Goal: Task Accomplishment & Management: Use online tool/utility

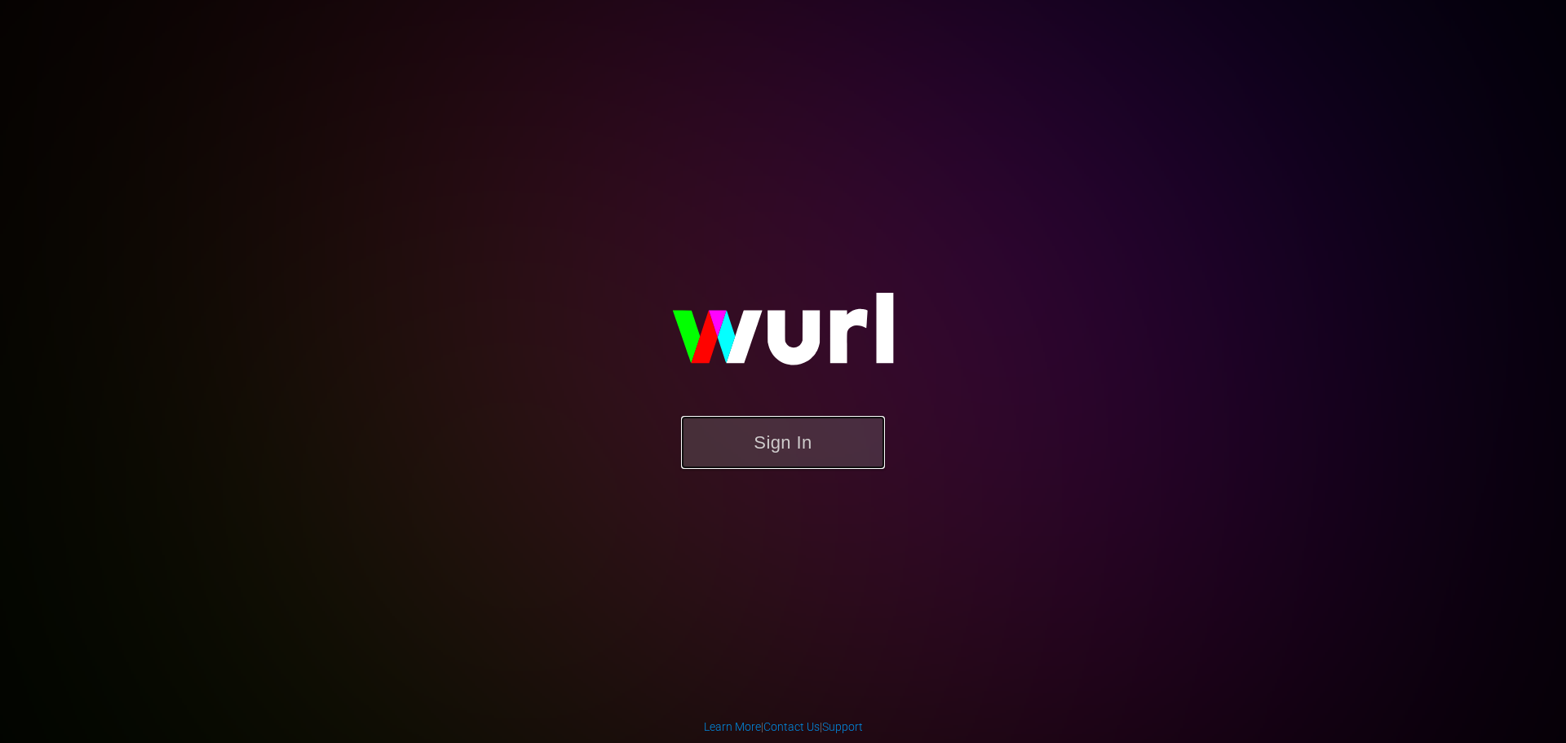
click at [779, 467] on button "Sign In" at bounding box center [783, 442] width 204 height 53
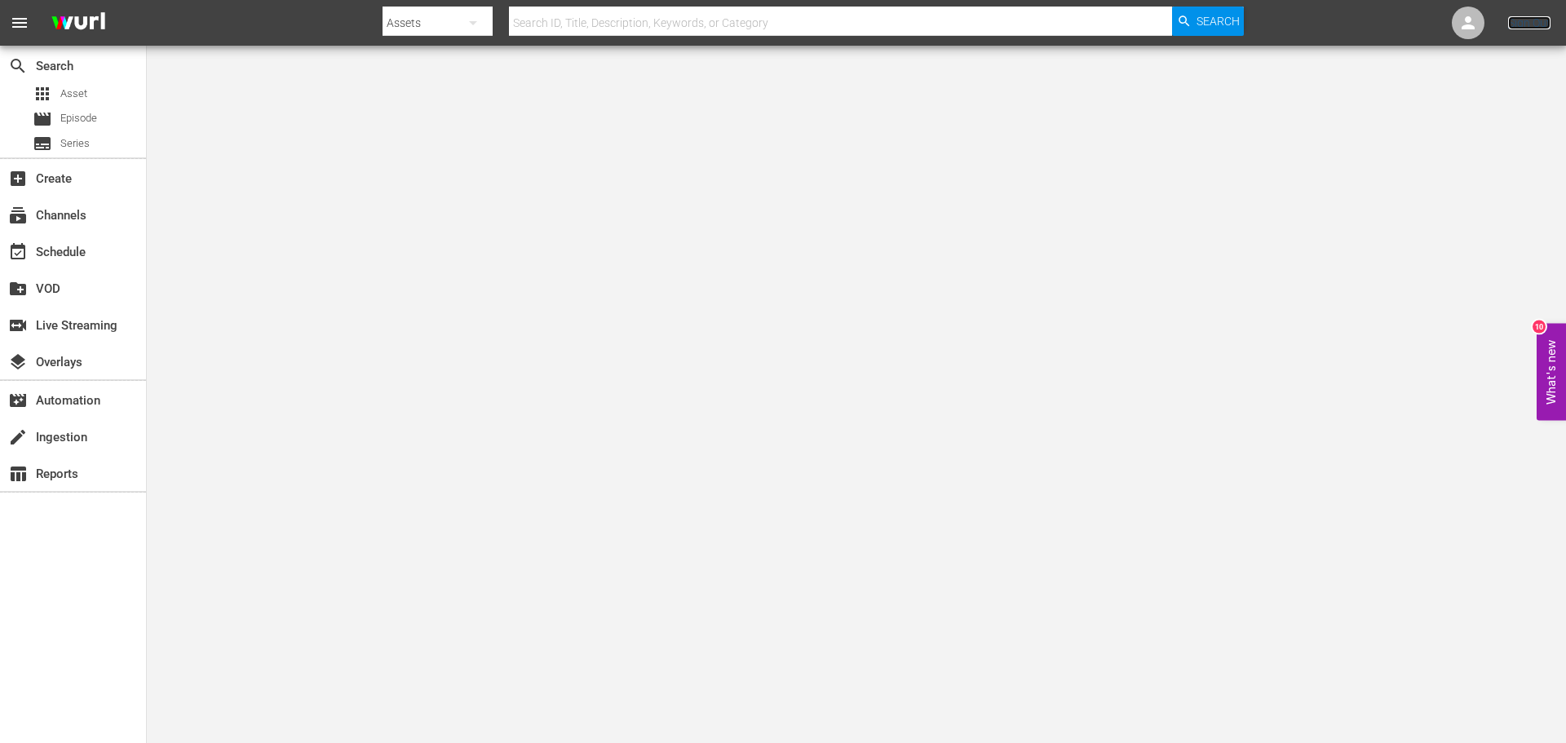
click at [1537, 24] on link "Sign Out" at bounding box center [1529, 22] width 42 height 13
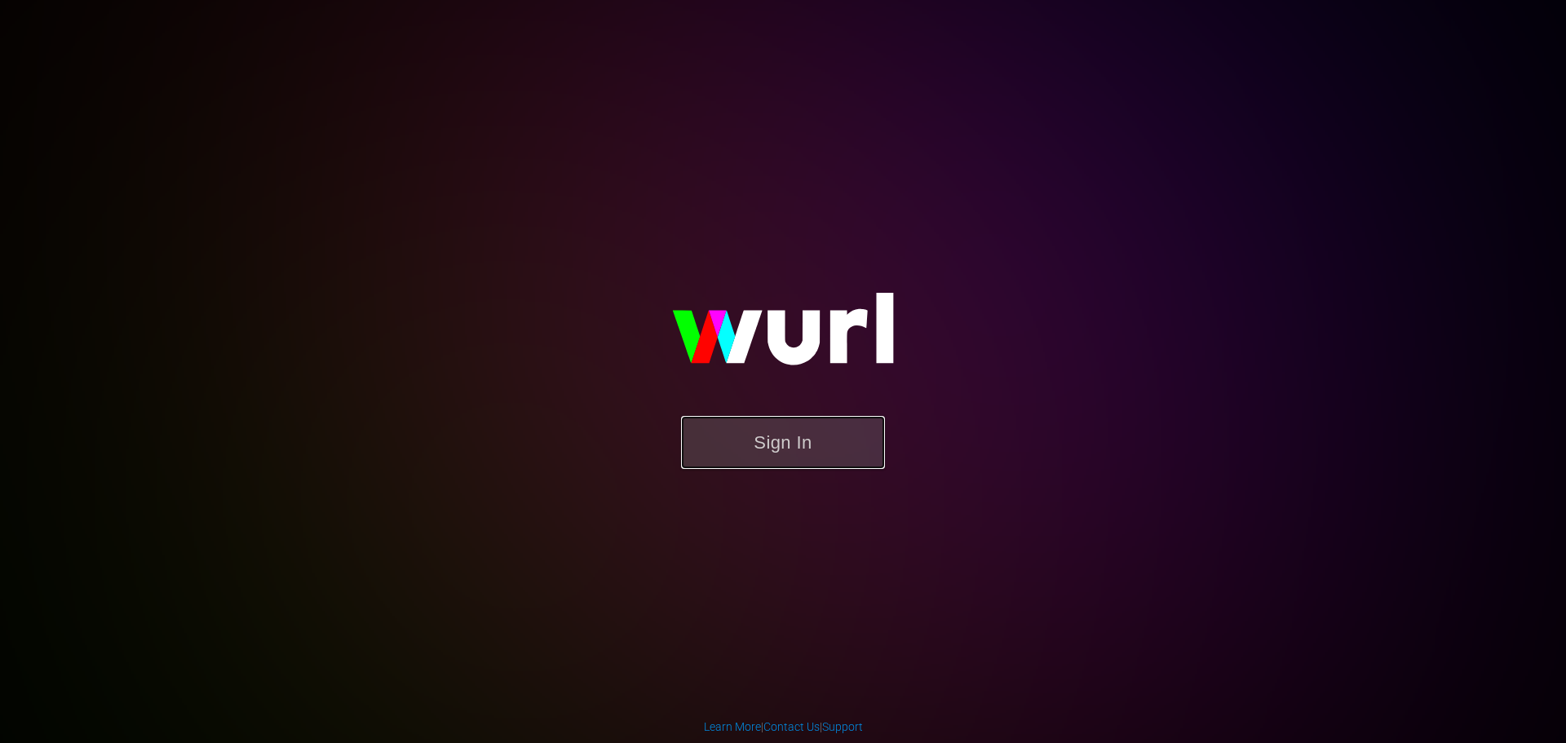
click at [741, 443] on button "Sign In" at bounding box center [783, 442] width 204 height 53
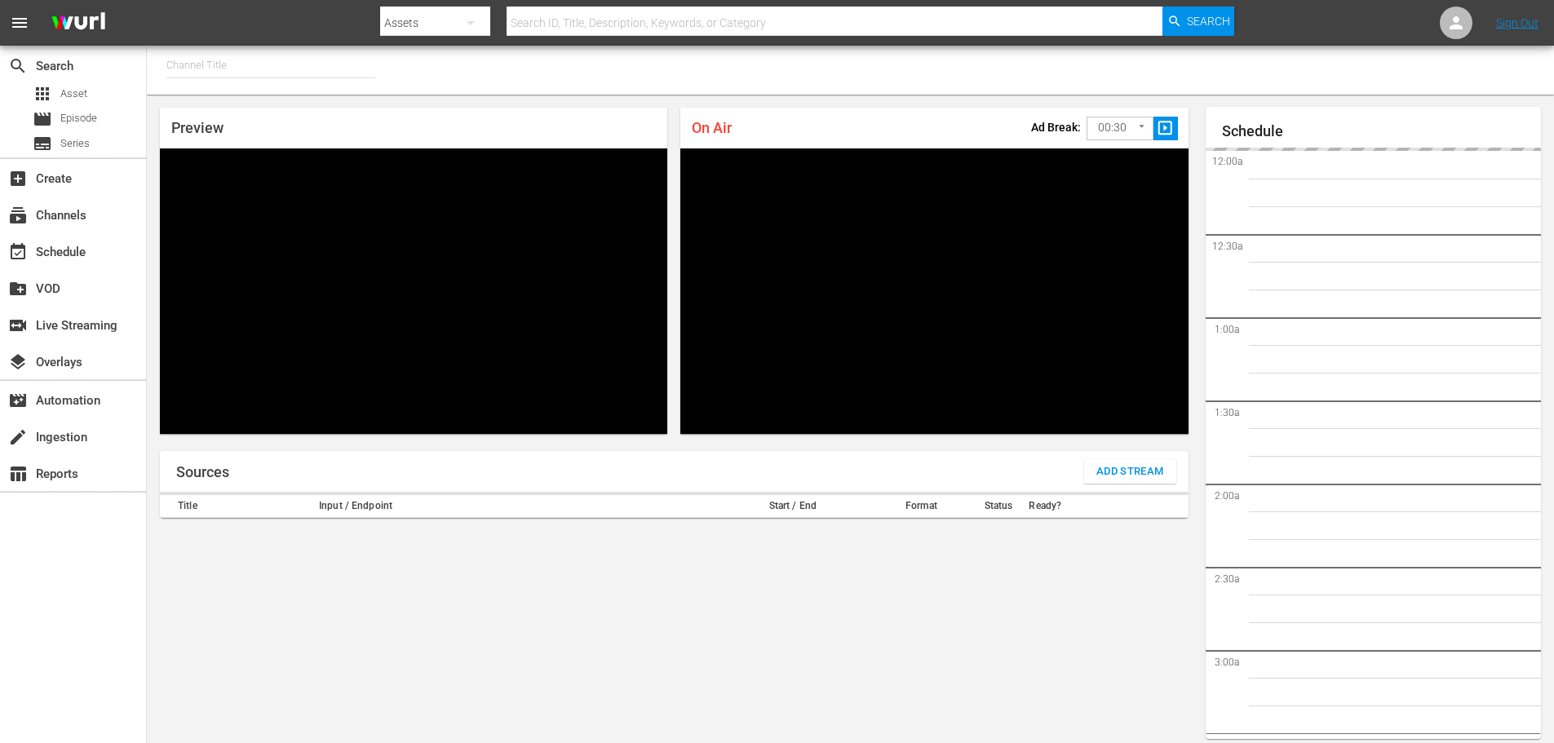
type input "FIFA+ English-Local-US (1854)"
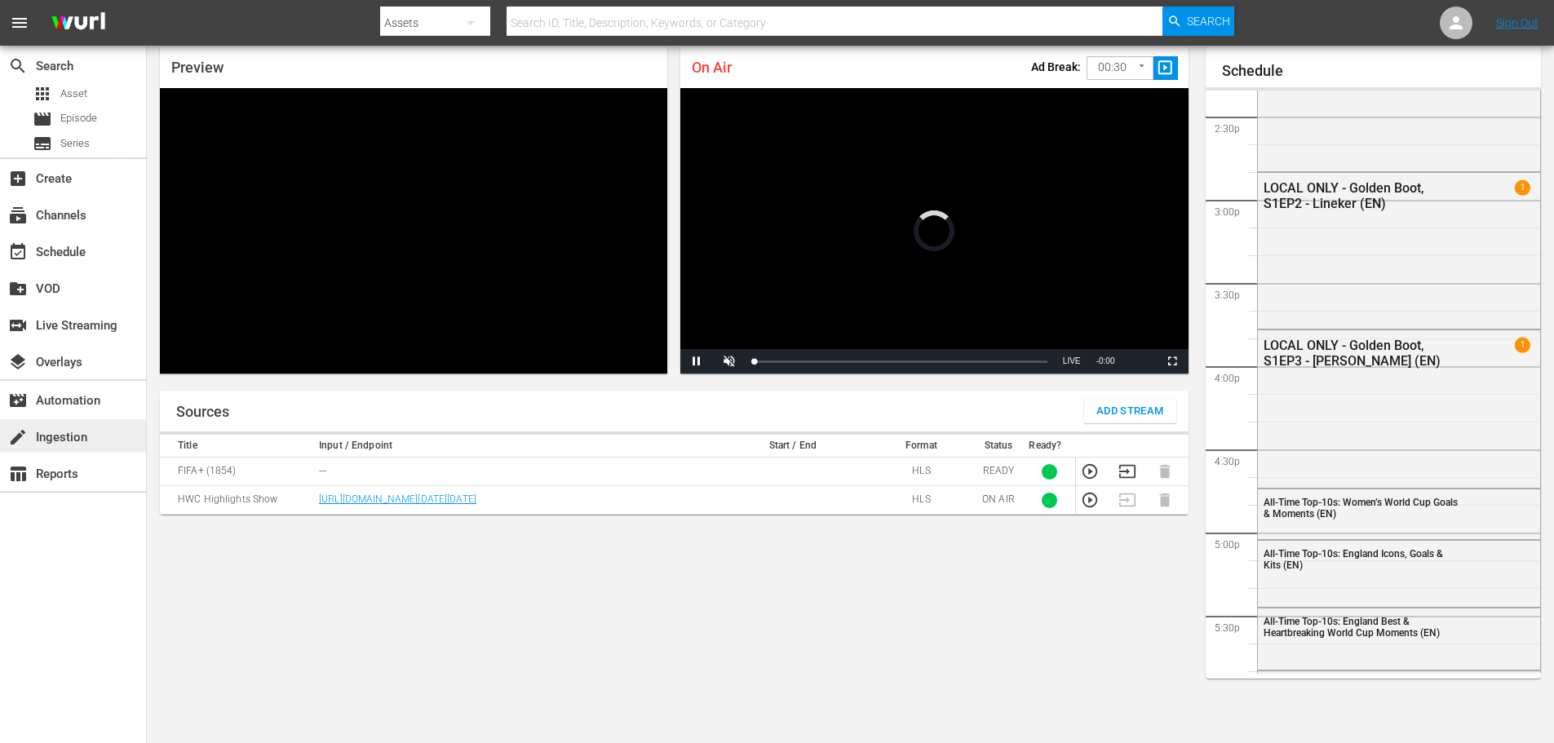
scroll to position [1222, 0]
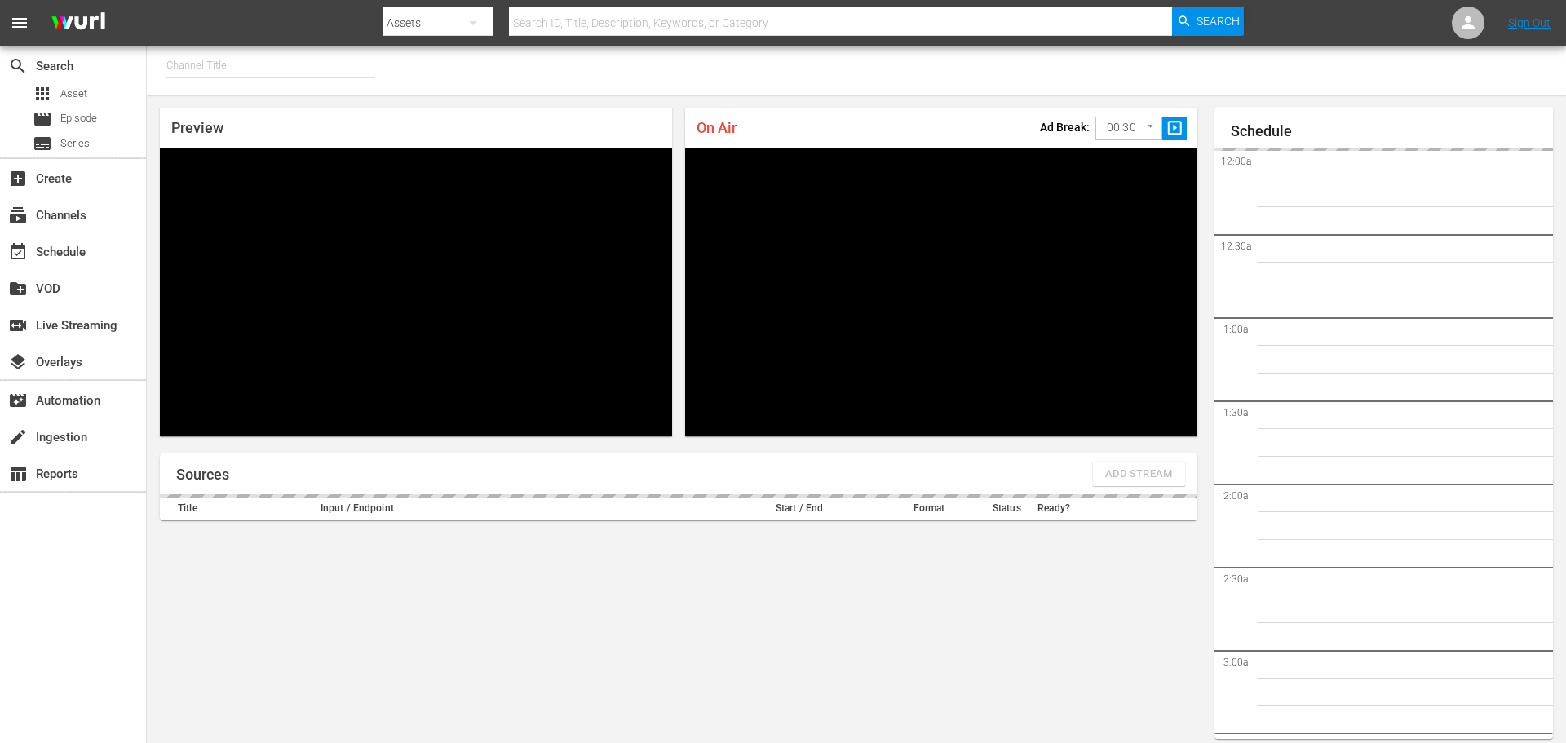
type input "FIFA+ English Global (1781)"
type input "FIFA+ Italian Local (1779)"
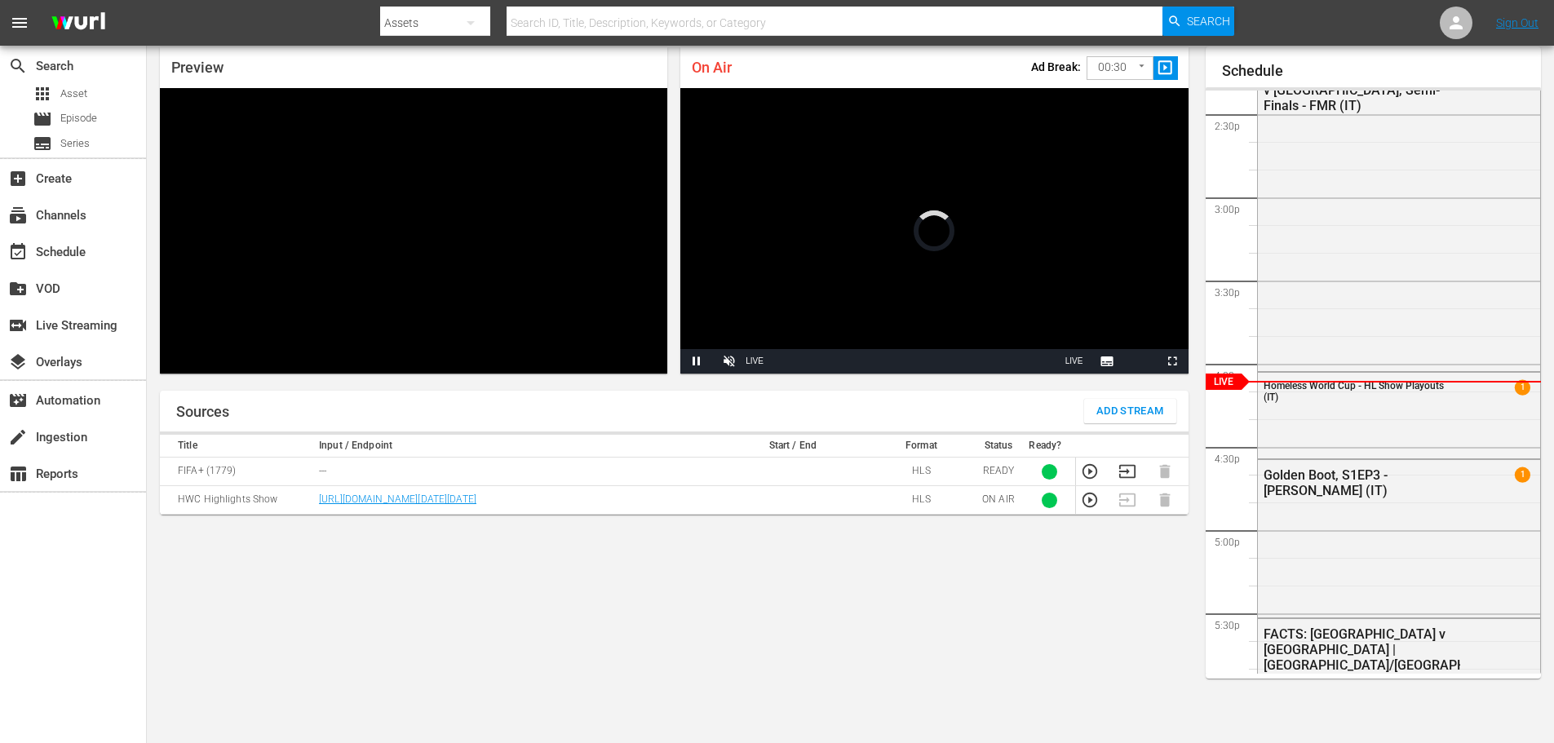
scroll to position [60, 0]
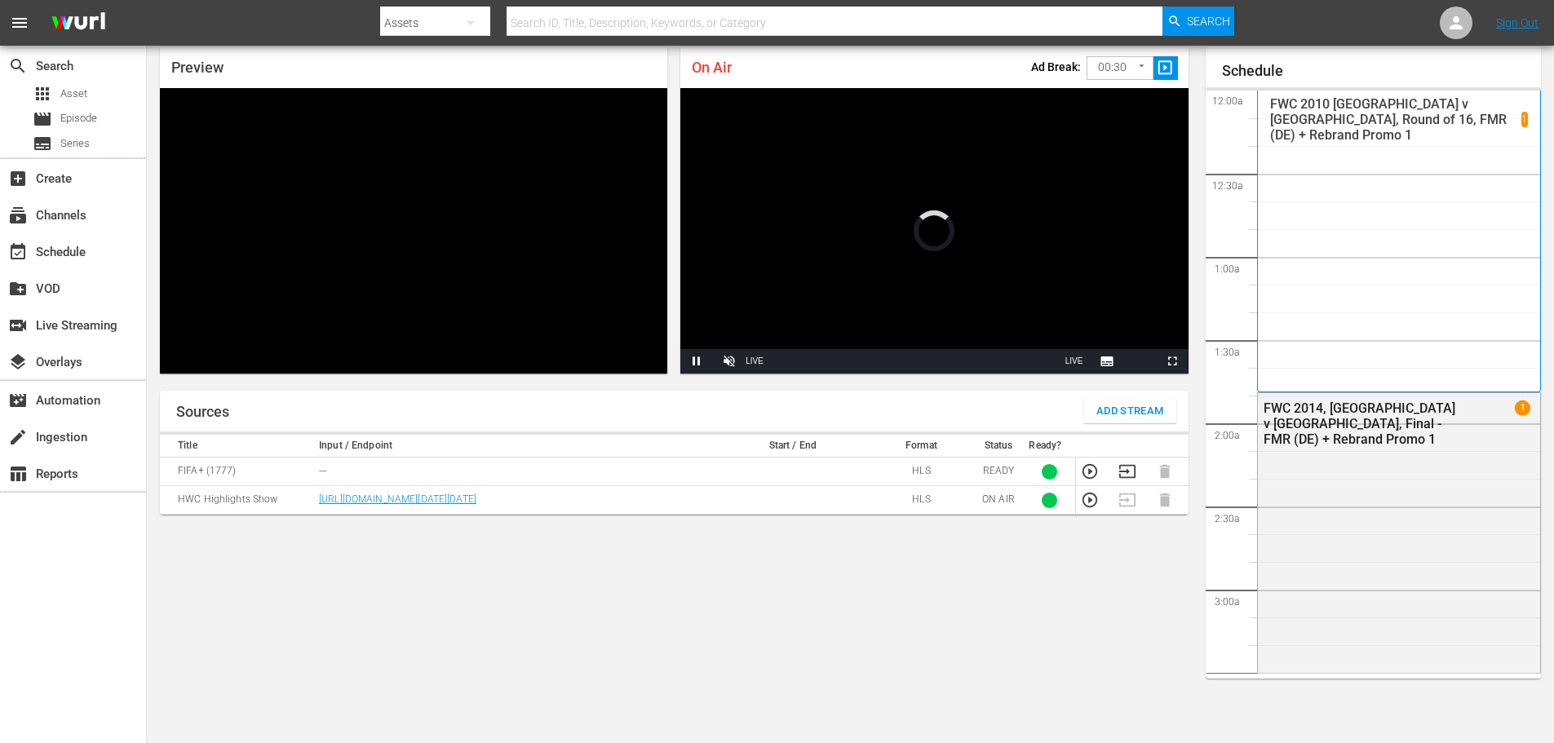
scroll to position [60, 0]
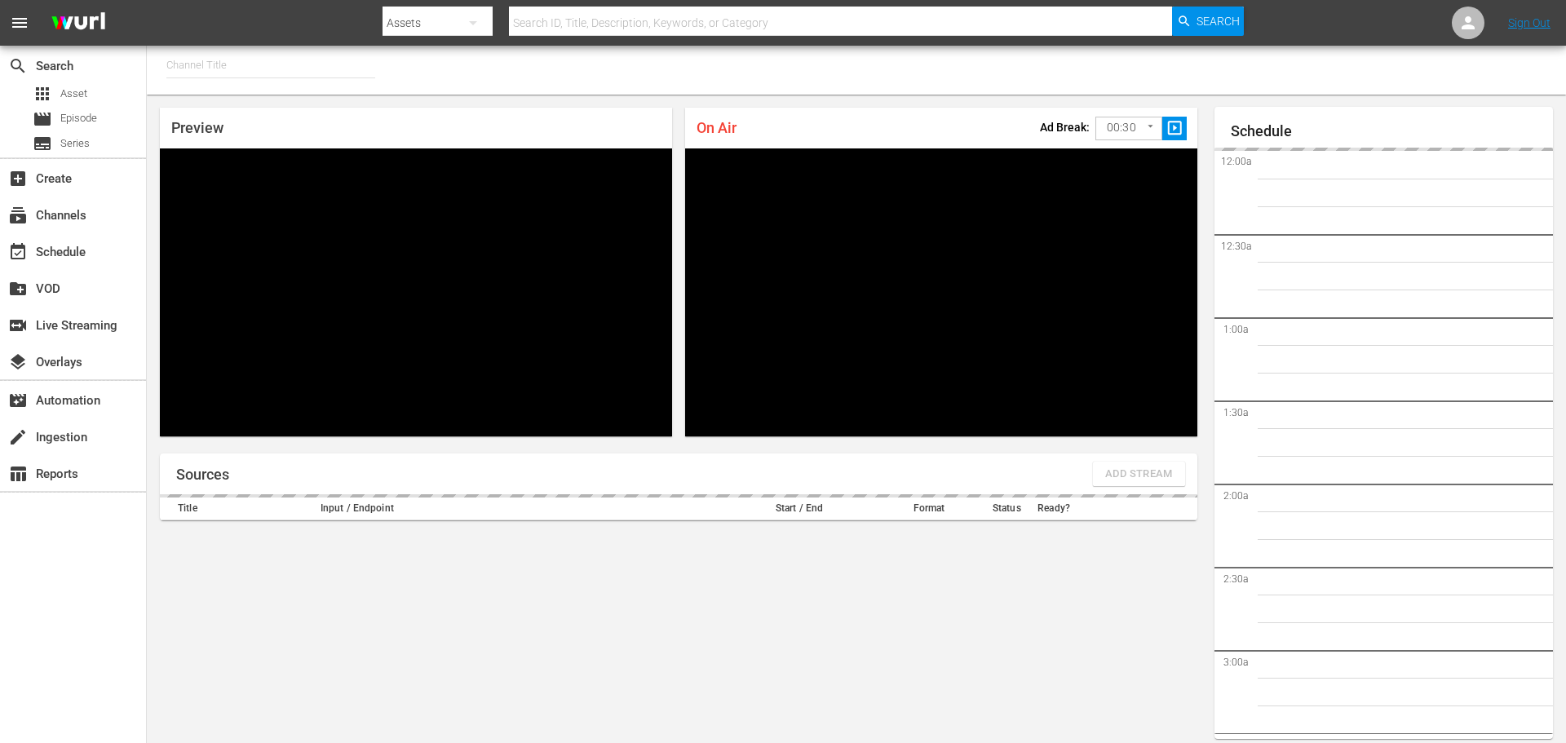
type input "FIFA+ Portuguese Local (1776)"
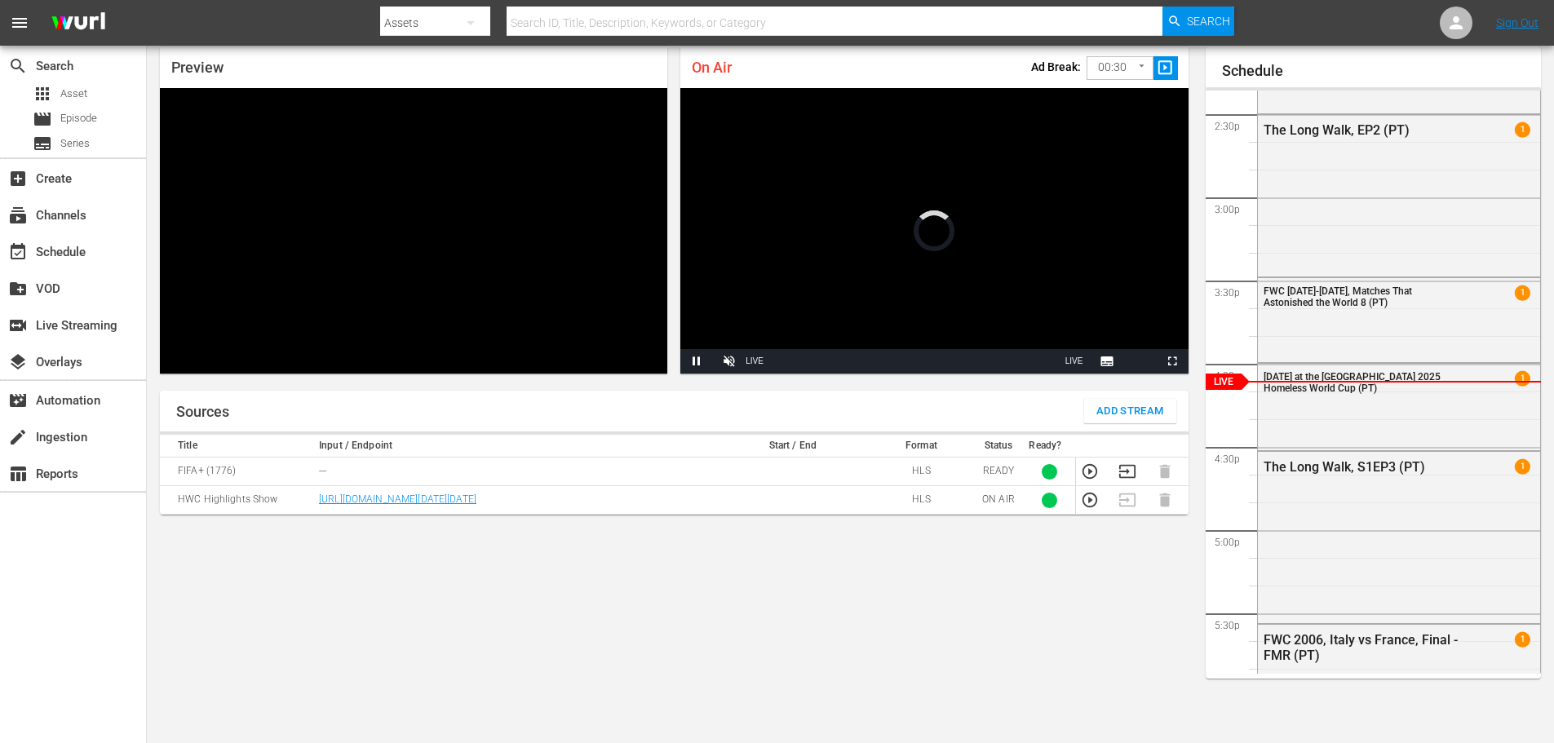
scroll to position [60, 0]
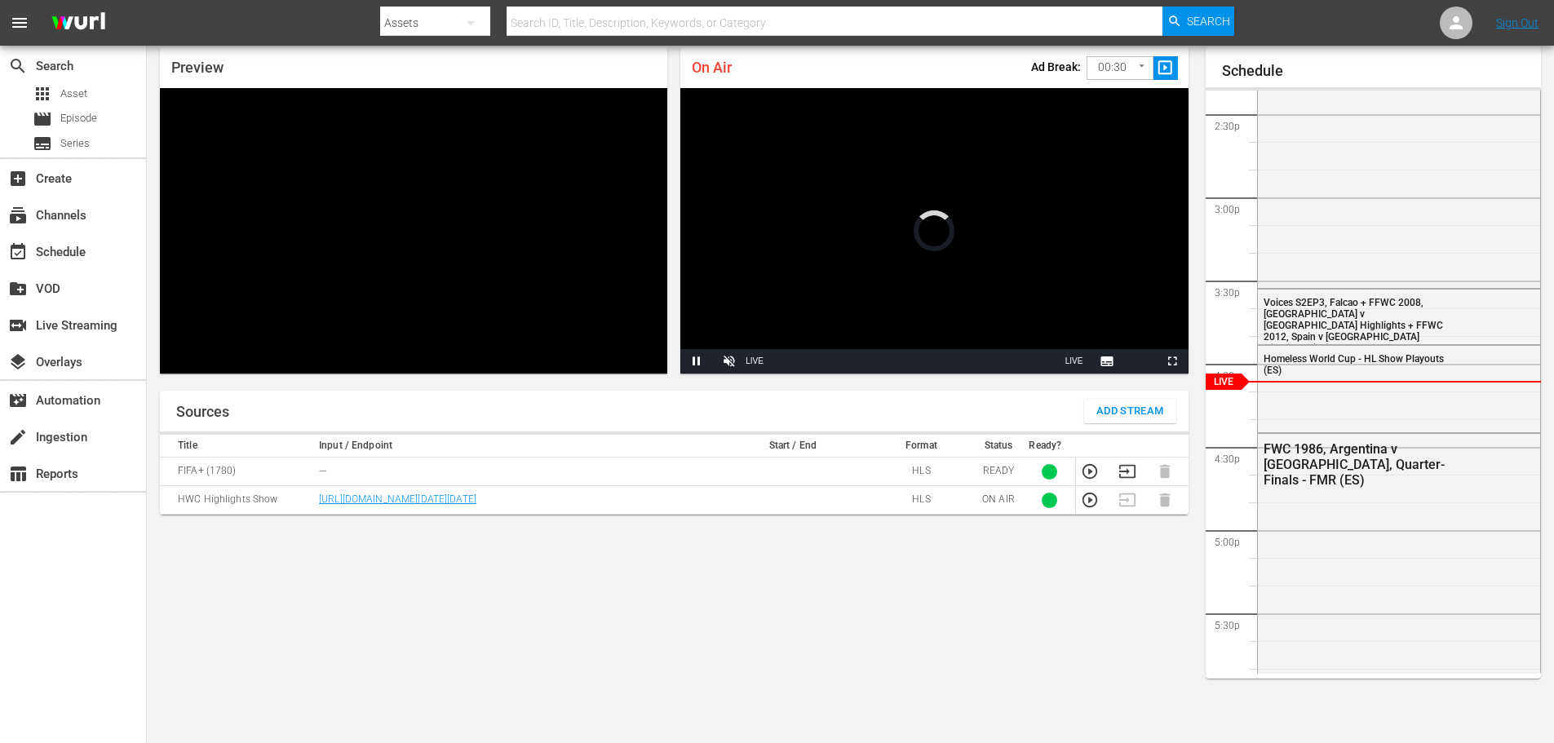
scroll to position [60, 0]
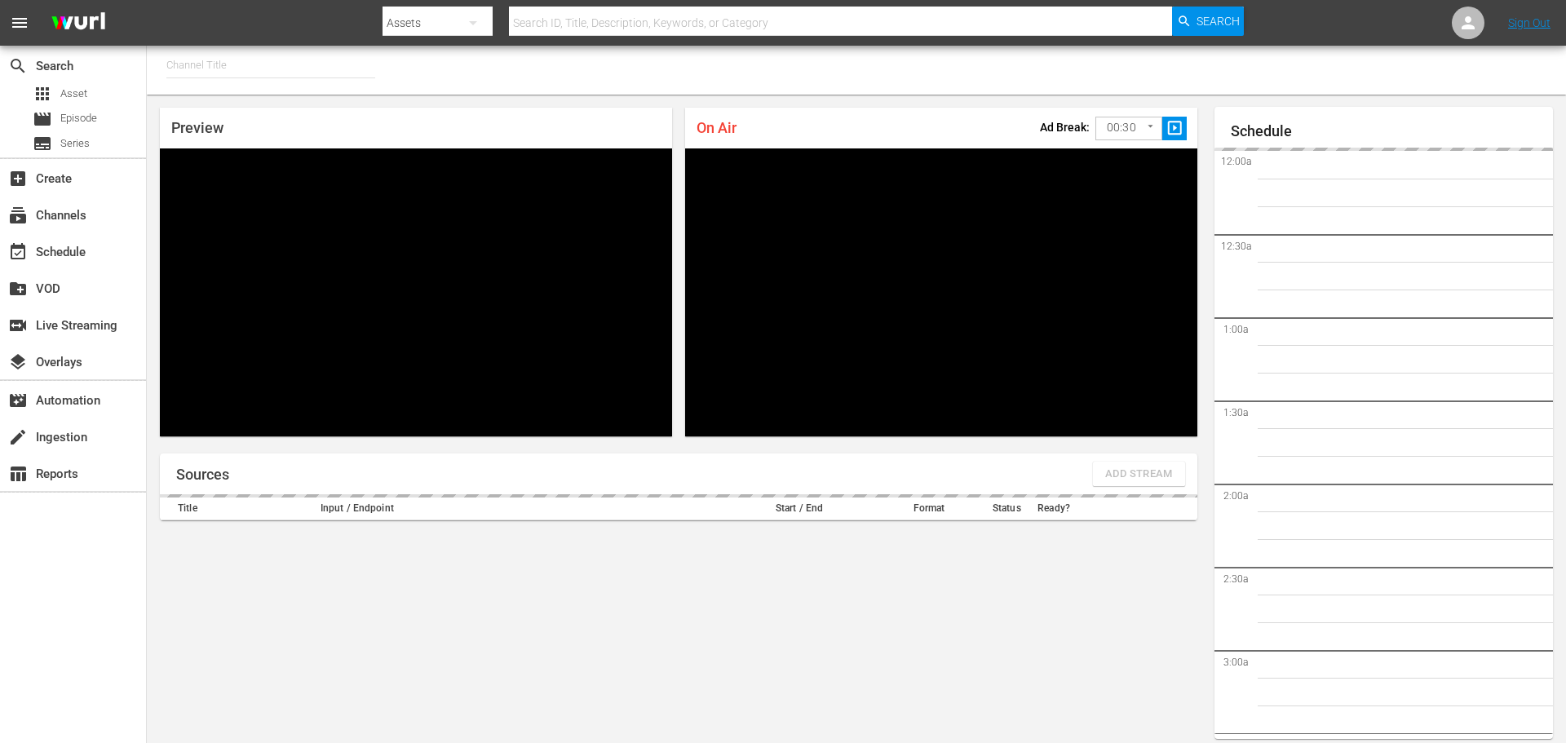
type input "FIFA+ [DEMOGRAPHIC_DATA]-Local-MX (1855)"
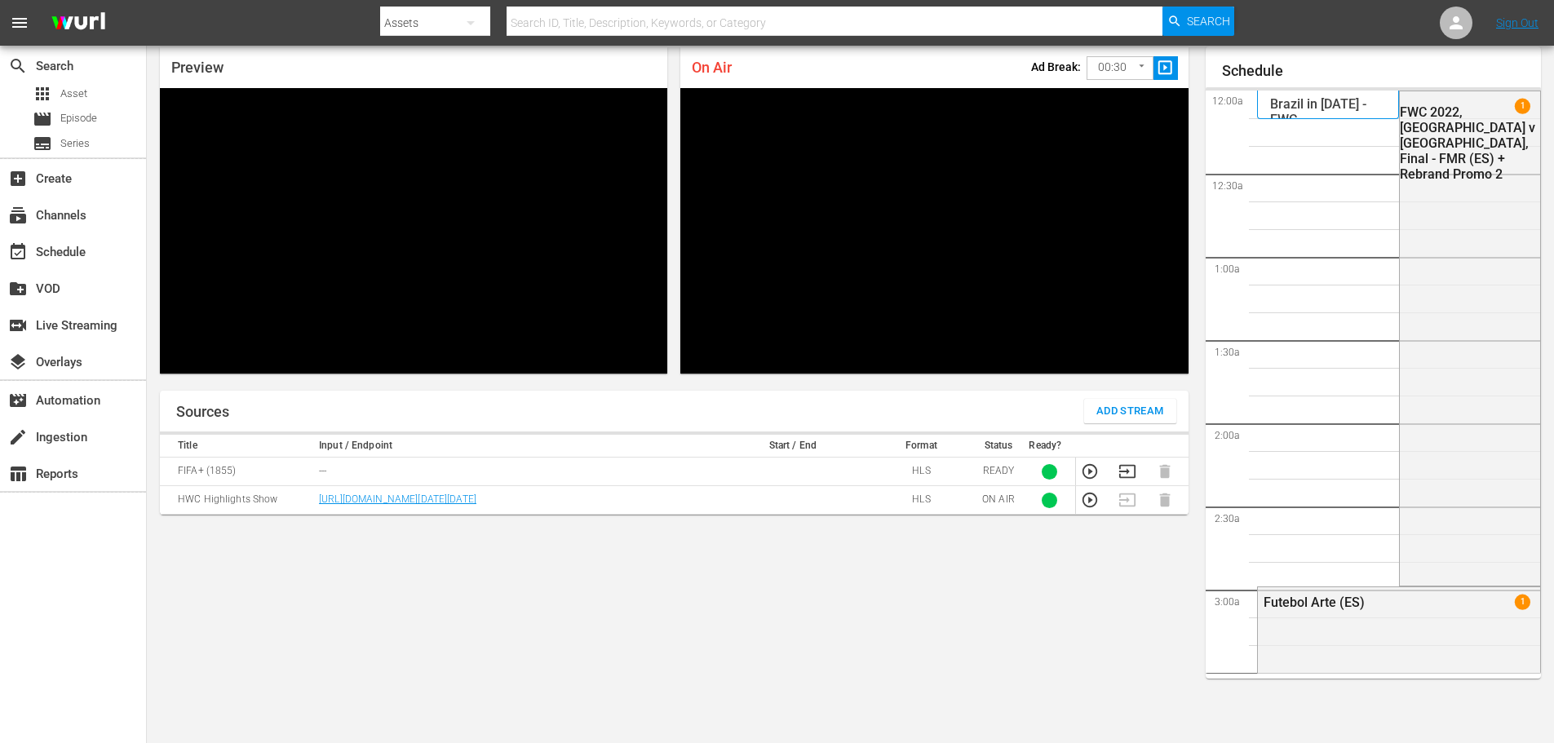
scroll to position [60, 0]
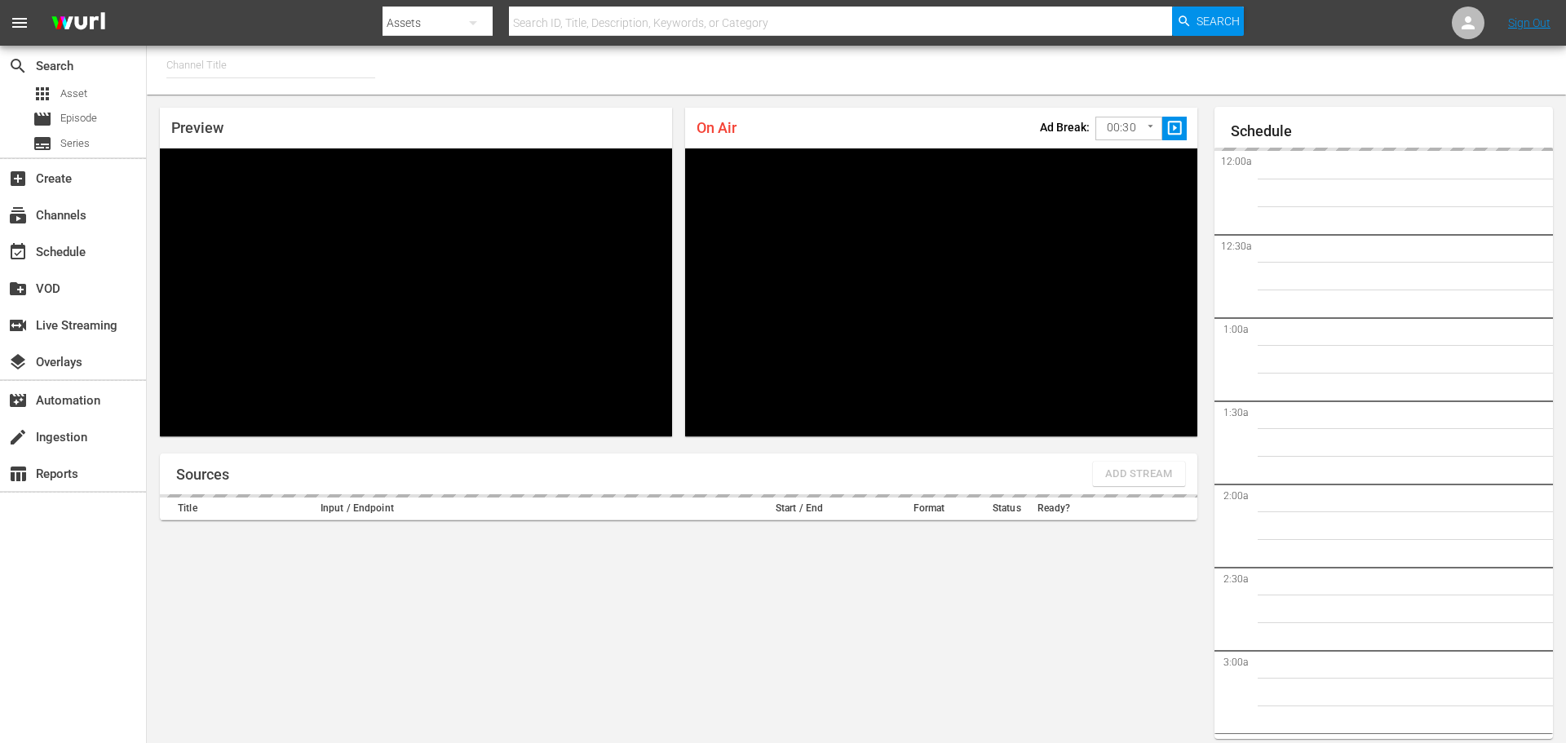
type input "FIFA+ English-Local-US (1854)"
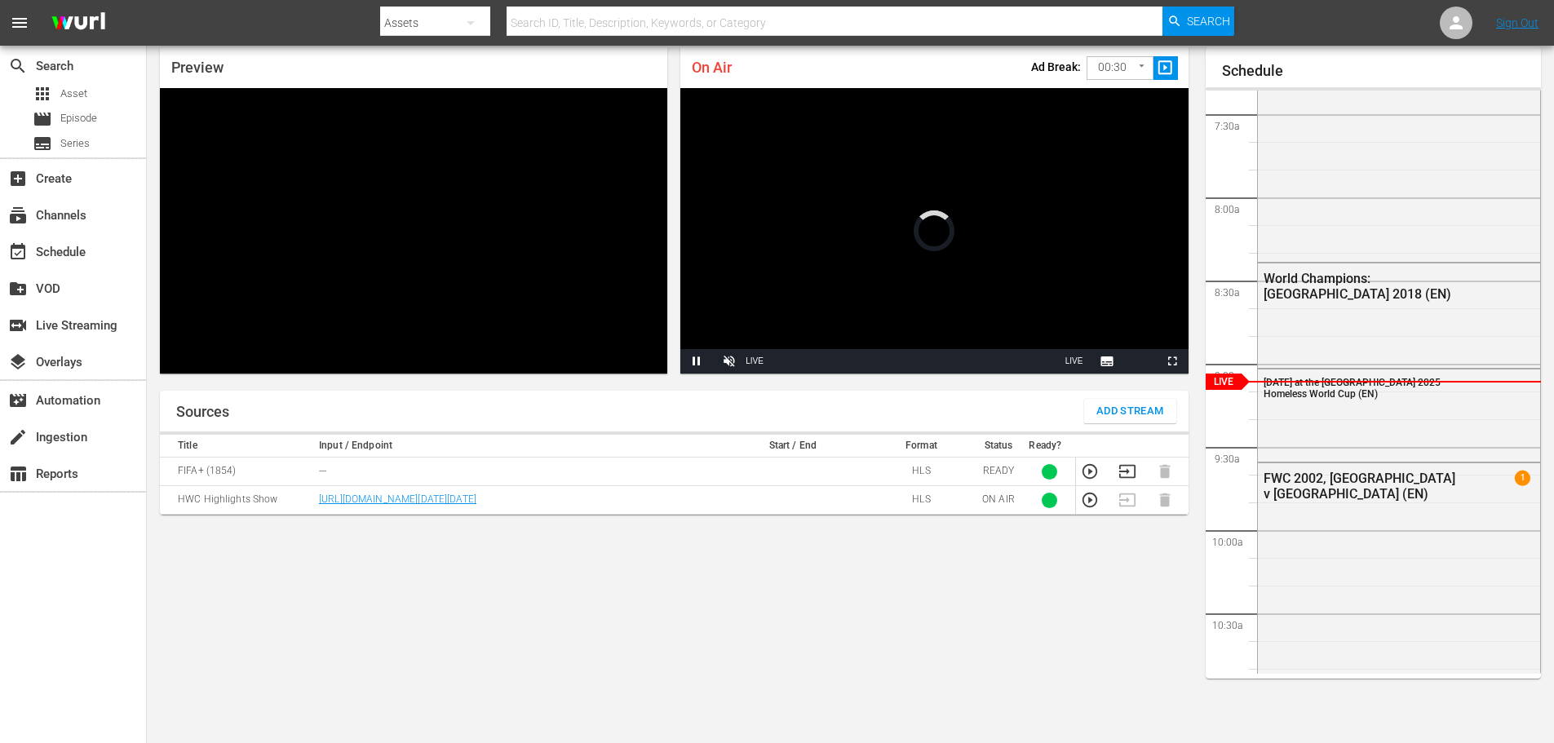
scroll to position [60, 0]
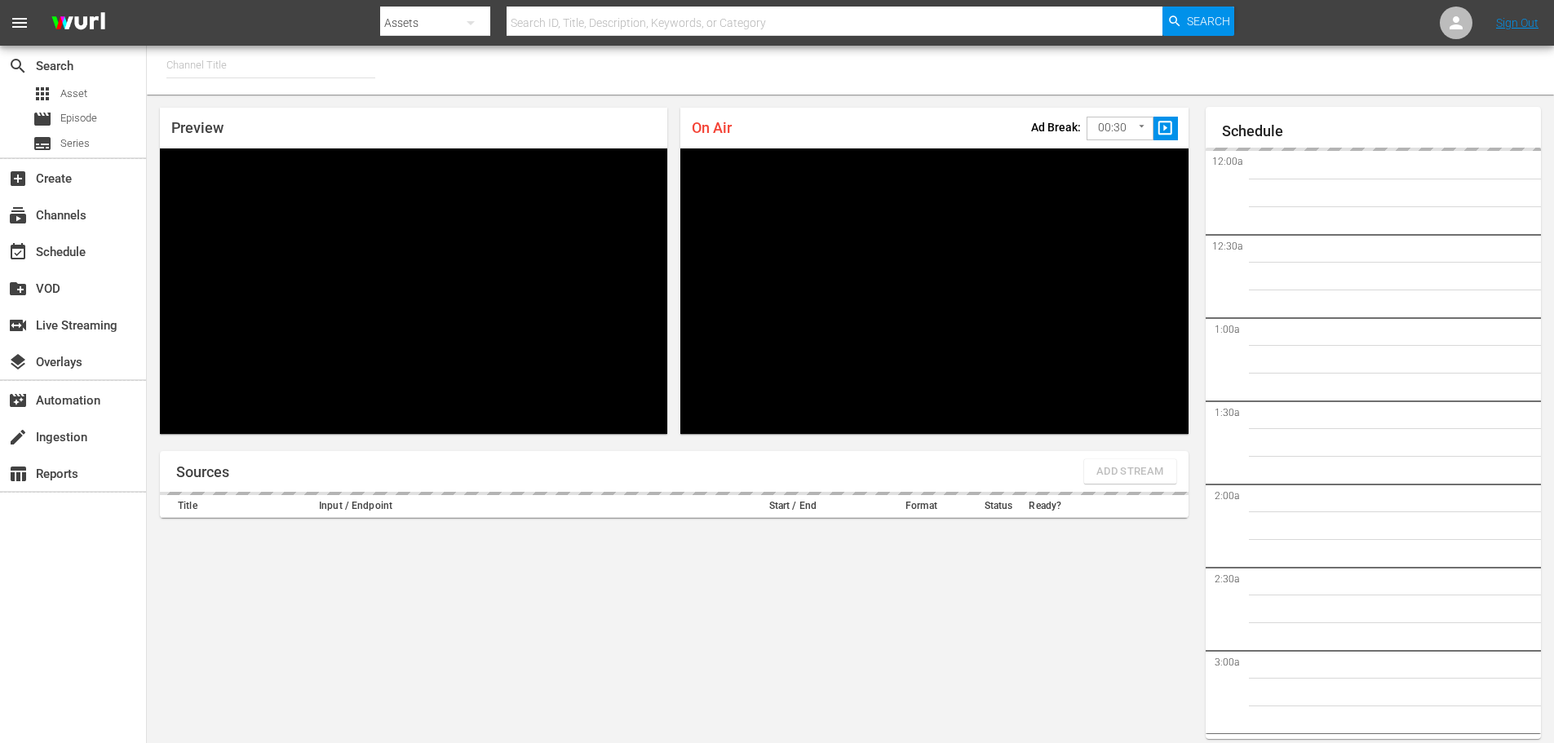
type input "FIFA+ English Global (1781)"
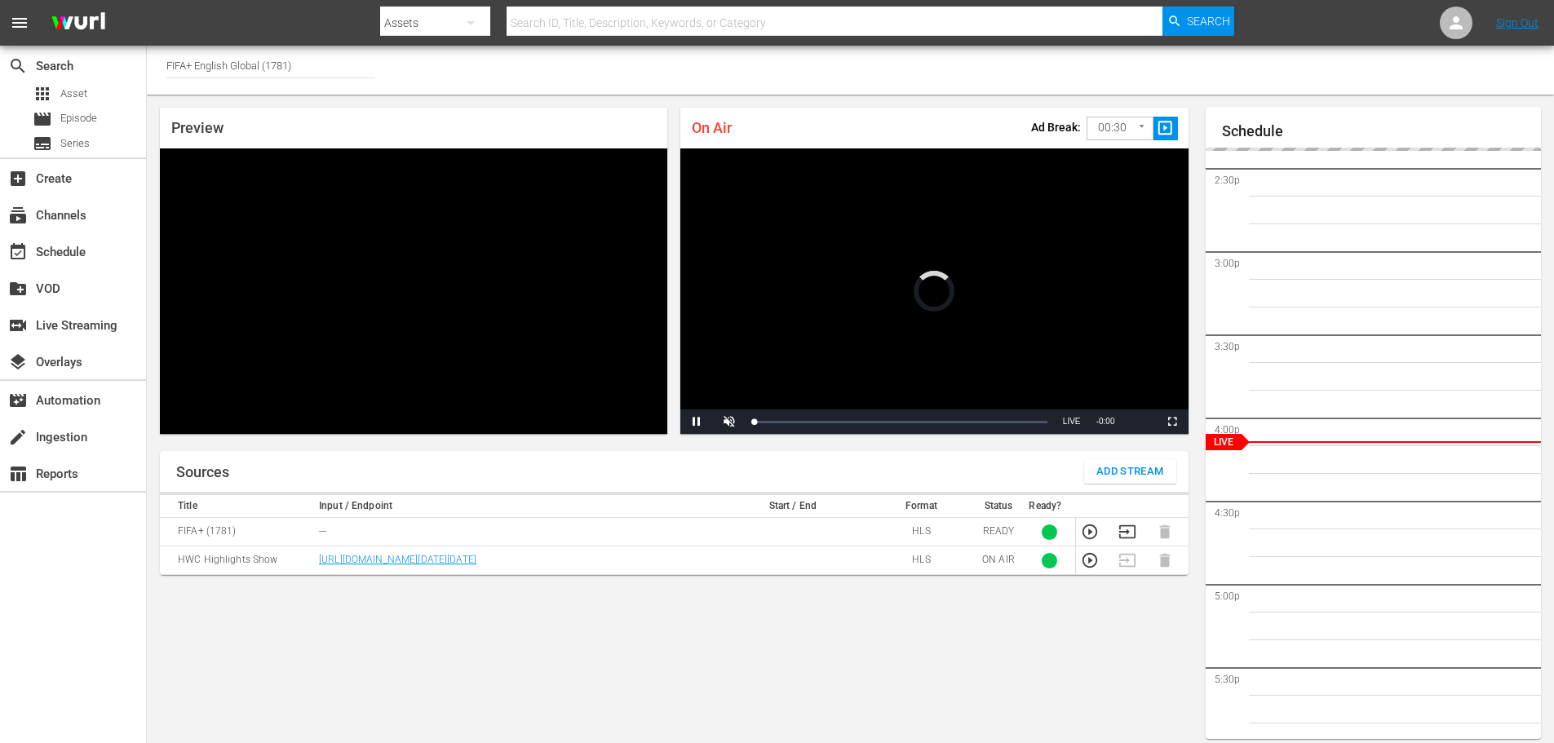
scroll to position [60, 0]
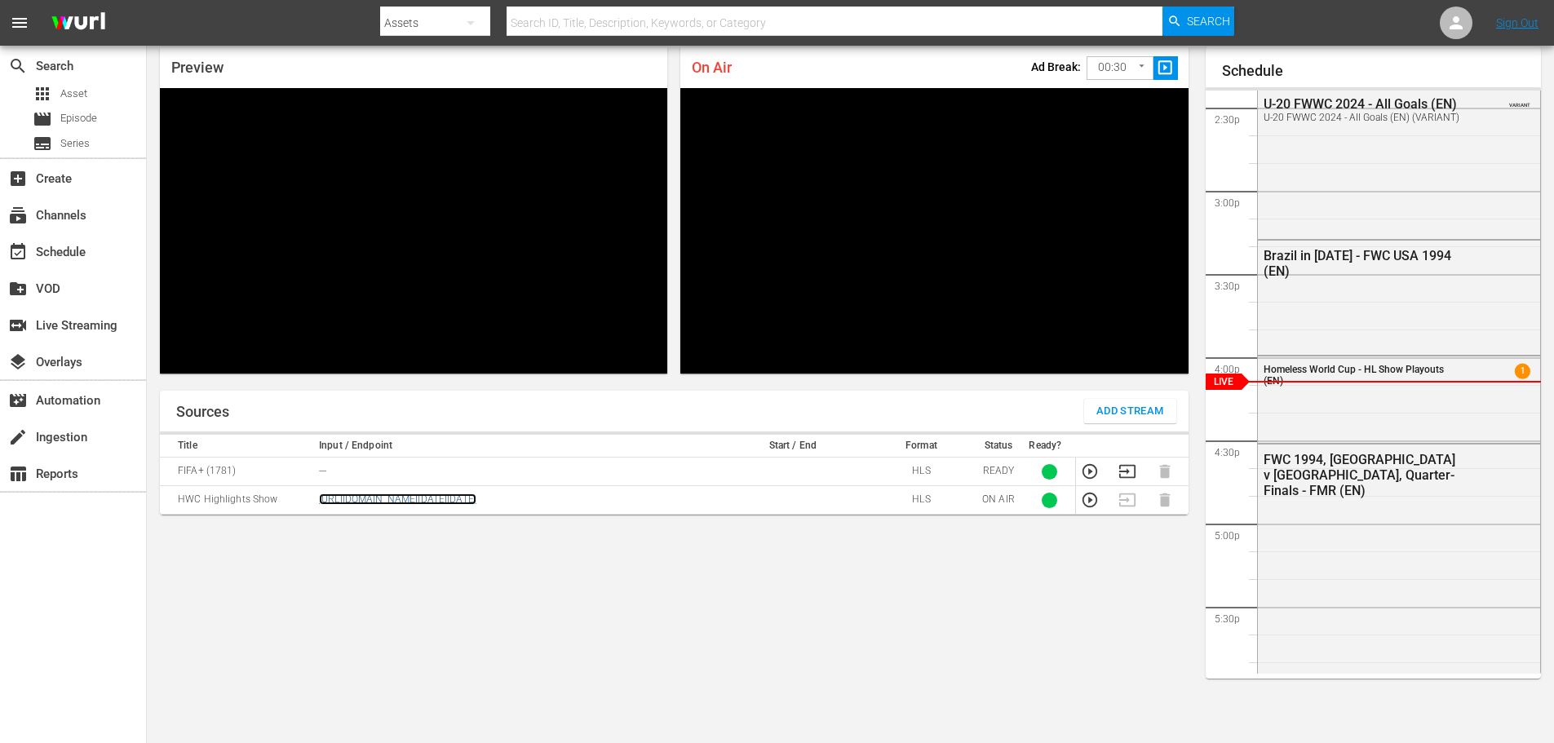
click at [444, 505] on link "[URL][DOMAIN_NAME][DATE][DATE]" at bounding box center [397, 498] width 157 height 11
